Goal: Task Accomplishment & Management: Use online tool/utility

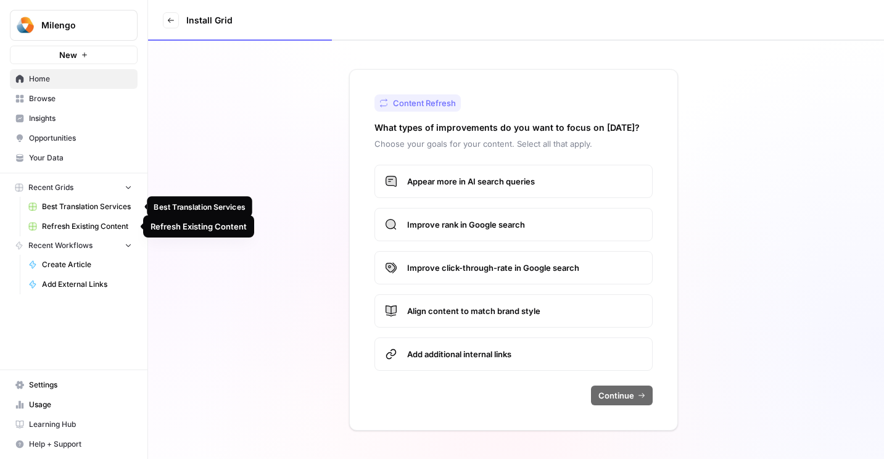
click at [65, 206] on span "Best Translation Services" at bounding box center [87, 206] width 90 height 11
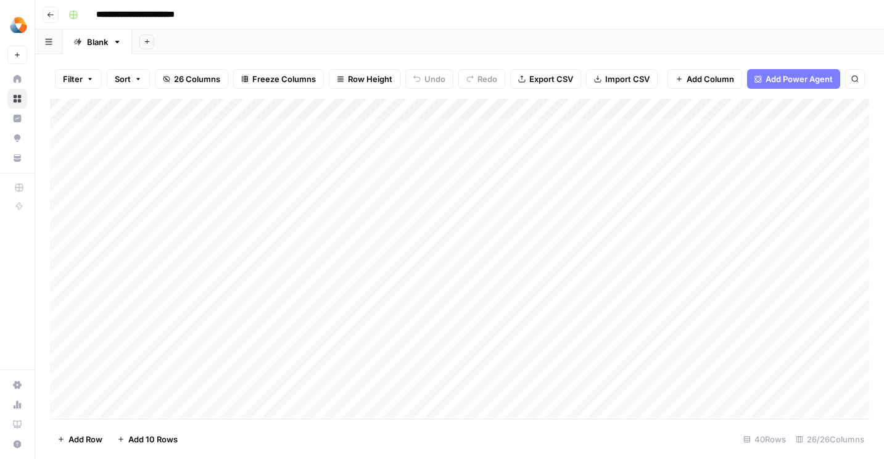
click at [16, 80] on icon at bounding box center [17, 79] width 9 height 9
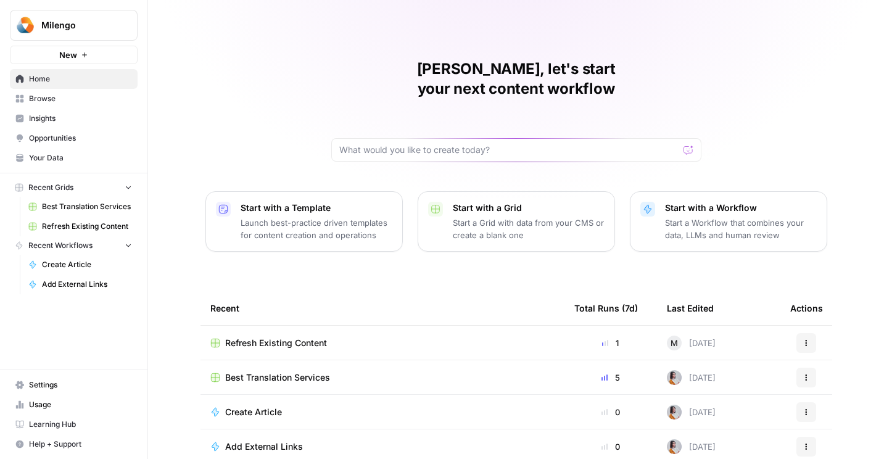
scroll to position [5, 0]
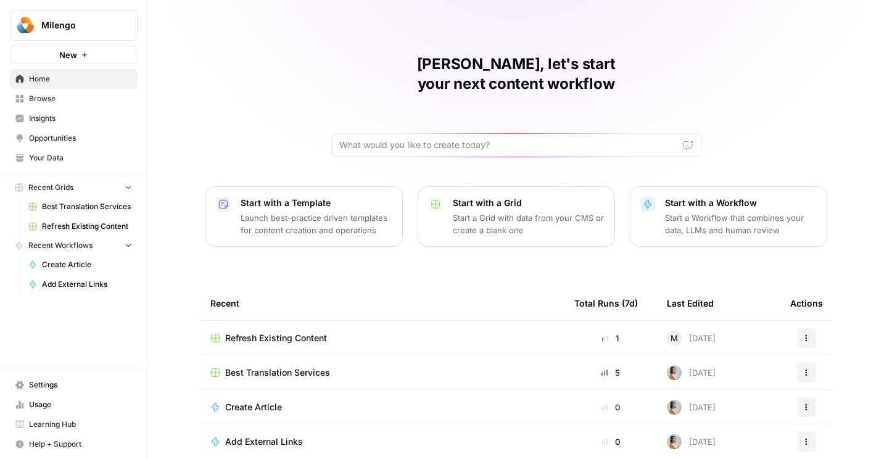
click at [276, 332] on span "Refresh Existing Content" at bounding box center [276, 338] width 102 height 12
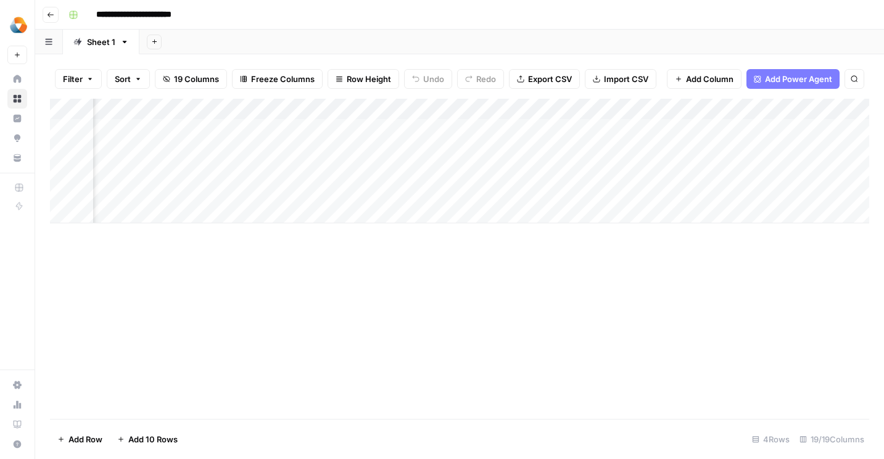
scroll to position [0, 894]
click at [494, 142] on div "Add Column" at bounding box center [459, 161] width 819 height 125
click at [621, 150] on div "Add Column" at bounding box center [459, 161] width 819 height 125
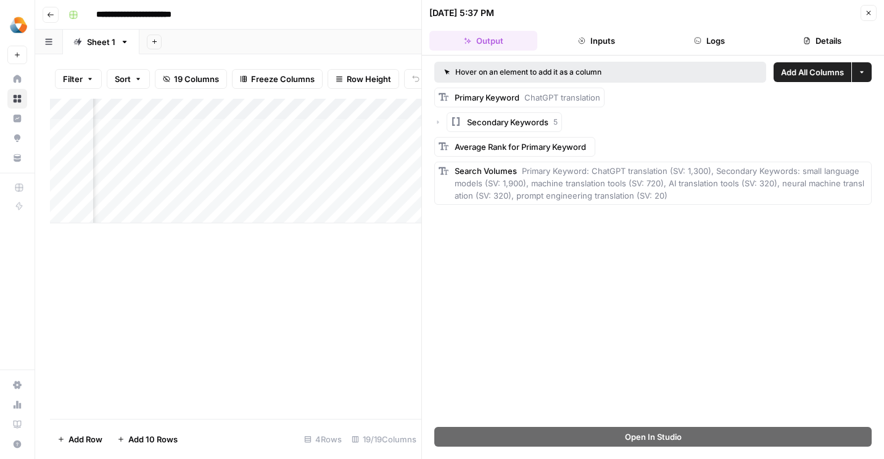
click at [871, 12] on icon "button" at bounding box center [868, 12] width 7 height 7
